Goal: Participate in discussion: Engage in conversation with other users on a specific topic

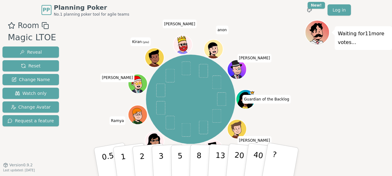
click at [294, 89] on div "Waiting for 11 more votes..." at bounding box center [348, 106] width 87 height 172
click at [294, 95] on div "Waiting for 11 more votes..." at bounding box center [348, 106] width 87 height 172
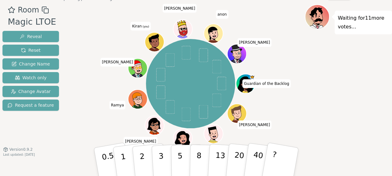
click at [294, 116] on div "Waiting for 11 more votes..." at bounding box center [348, 90] width 87 height 172
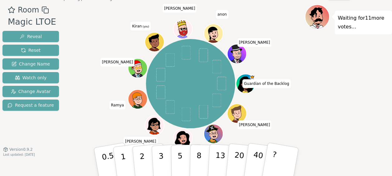
click at [294, 116] on div "Waiting for 11 more votes..." at bounding box center [348, 90] width 87 height 172
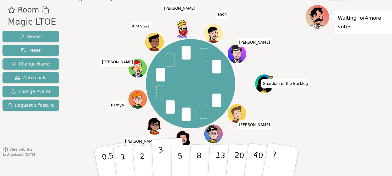
click at [161, 125] on p "3" at bounding box center [161, 162] width 7 height 34
